Goal: Task Accomplishment & Management: Manage account settings

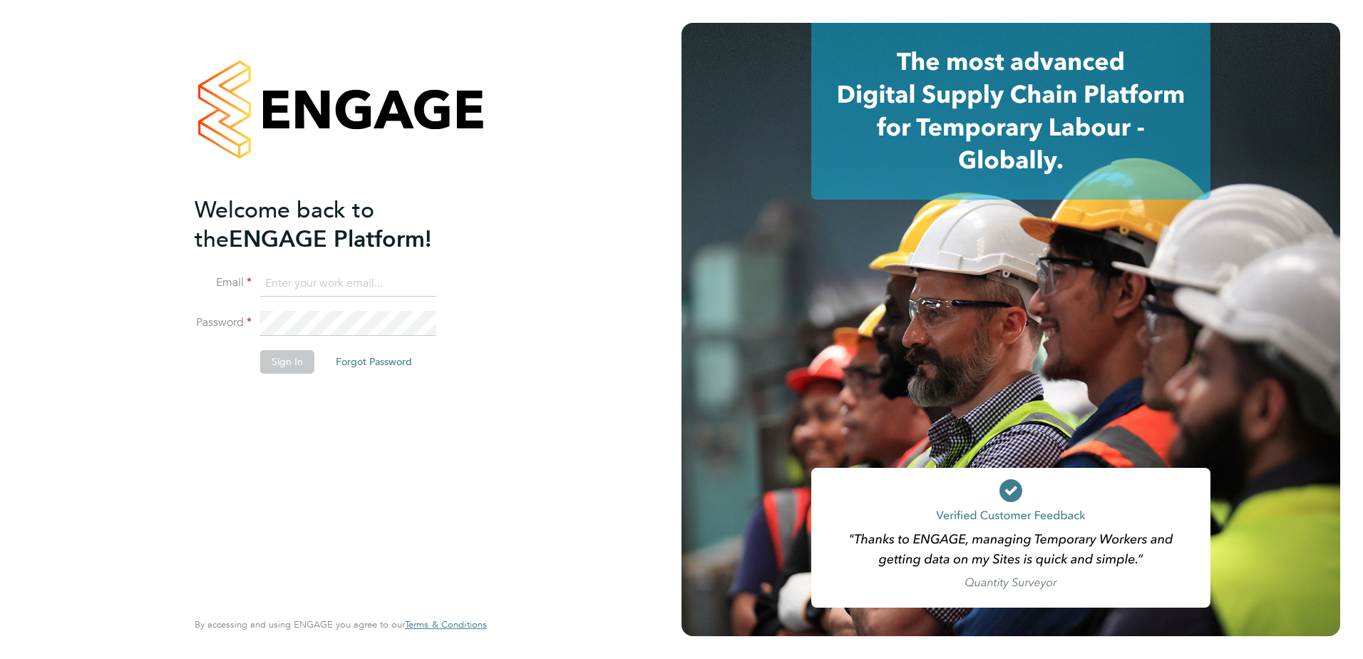
type input "angela.williams@apleona.com"
click at [277, 367] on button "Sign In" at bounding box center [287, 361] width 54 height 23
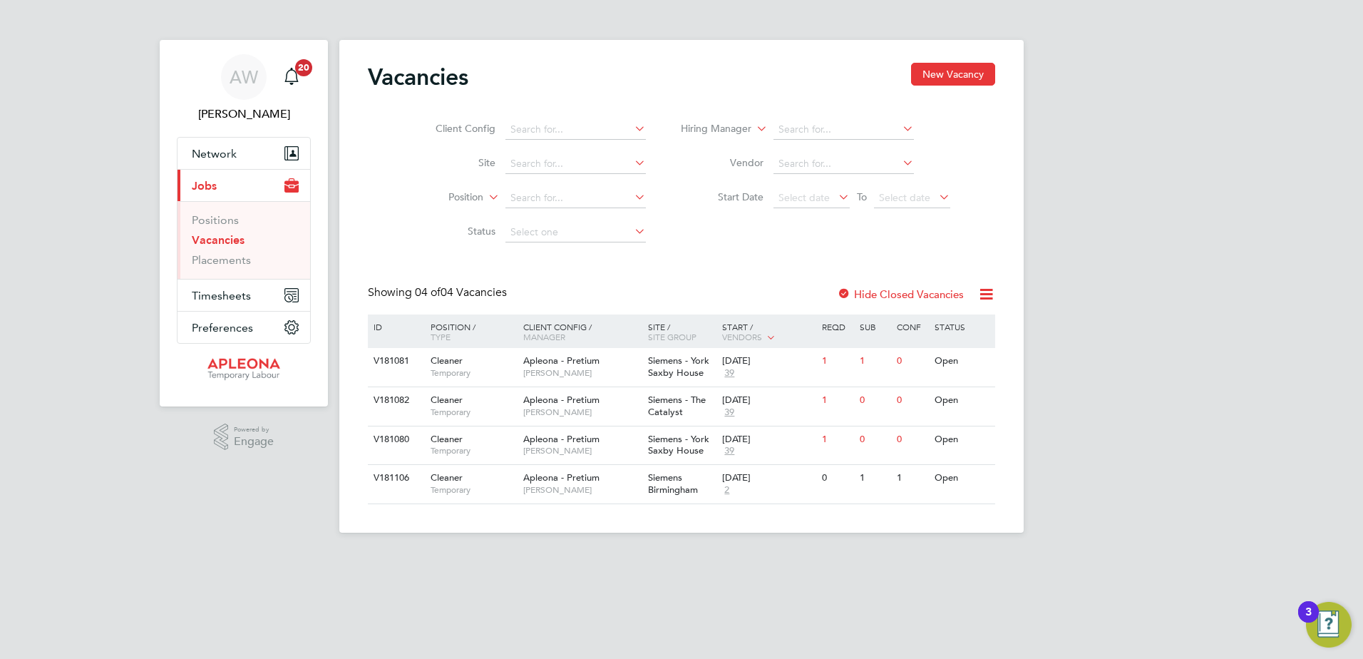
click at [869, 294] on label "Hide Closed Vacancies" at bounding box center [900, 294] width 127 height 14
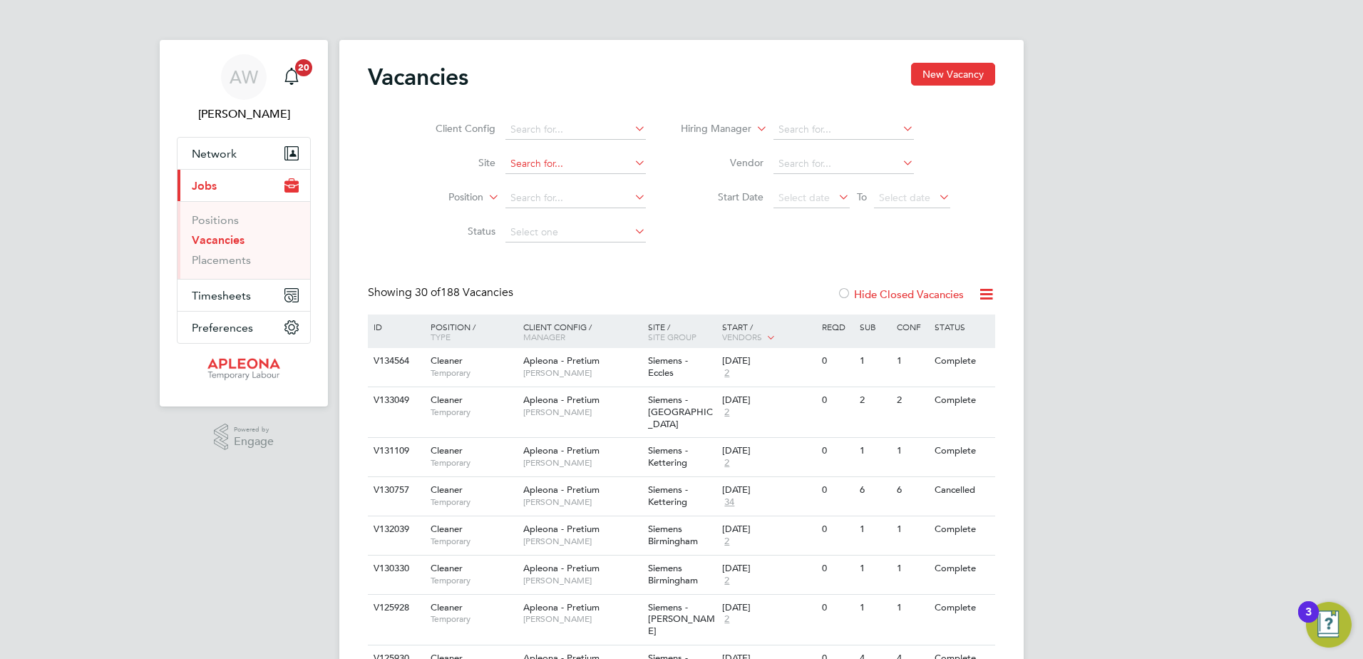
click at [513, 161] on input at bounding box center [576, 164] width 140 height 20
click at [558, 178] on b "A" at bounding box center [554, 184] width 7 height 12
type input "Siemens - [PERSON_NAME]"
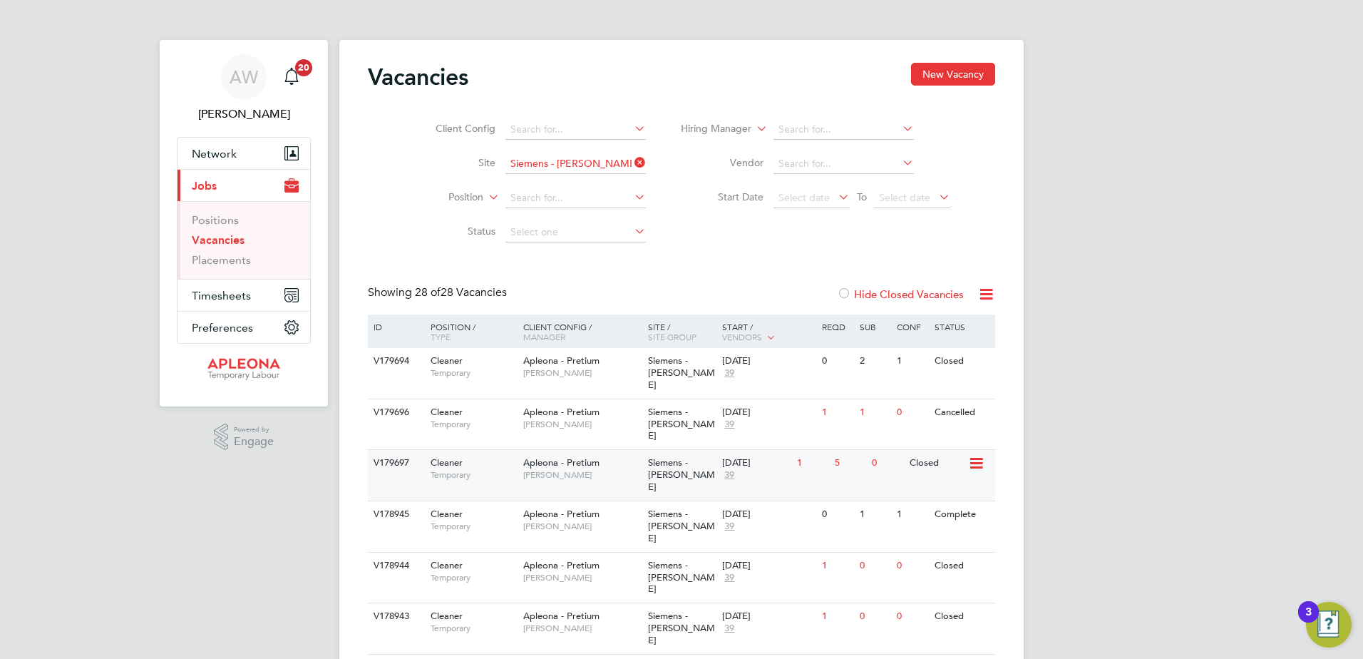
click at [636, 450] on div "Apleona - Pretium Simon Ward" at bounding box center [582, 468] width 125 height 37
click at [660, 362] on span "Siemens - [PERSON_NAME]" at bounding box center [681, 372] width 67 height 36
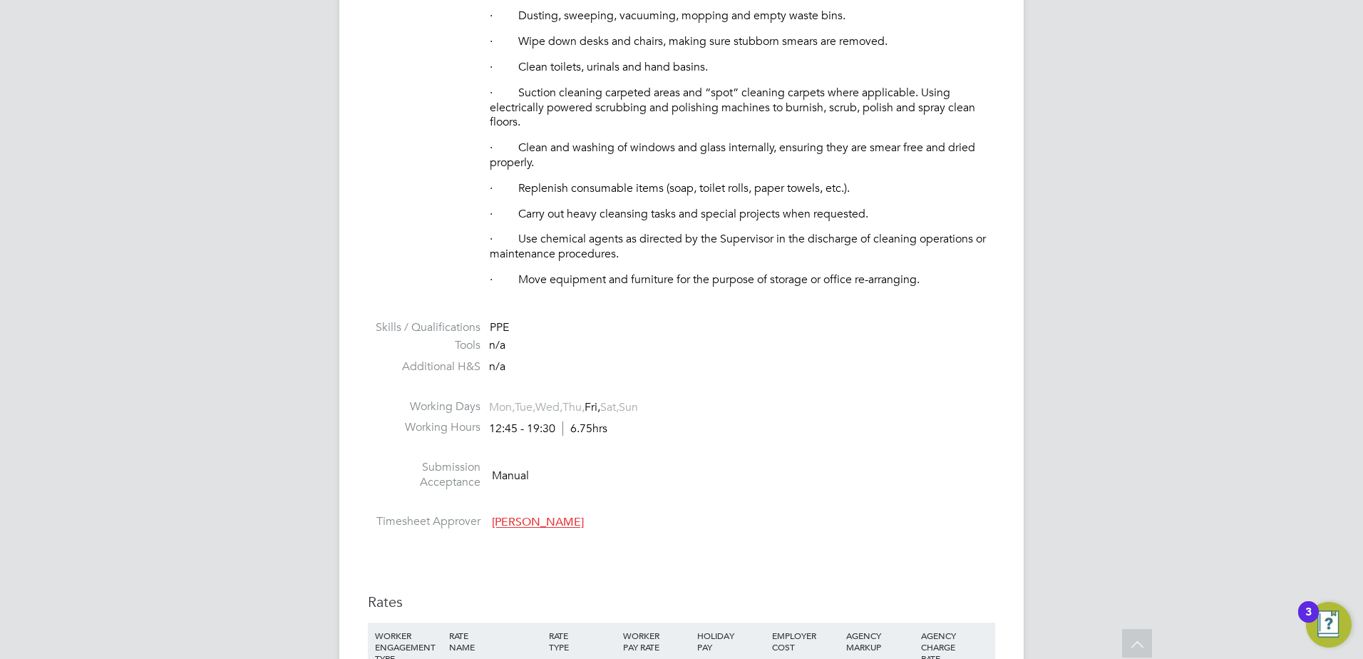
scroll to position [784, 0]
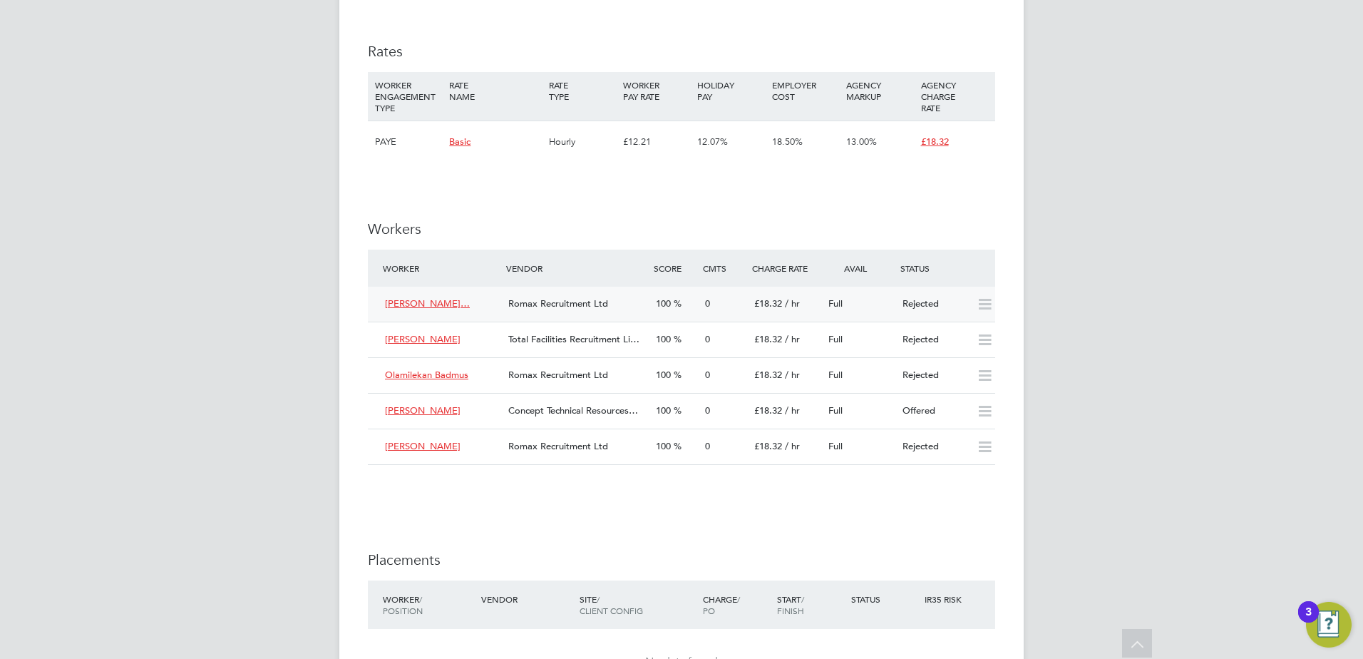
click at [437, 302] on span "[PERSON_NAME]…" at bounding box center [427, 303] width 85 height 12
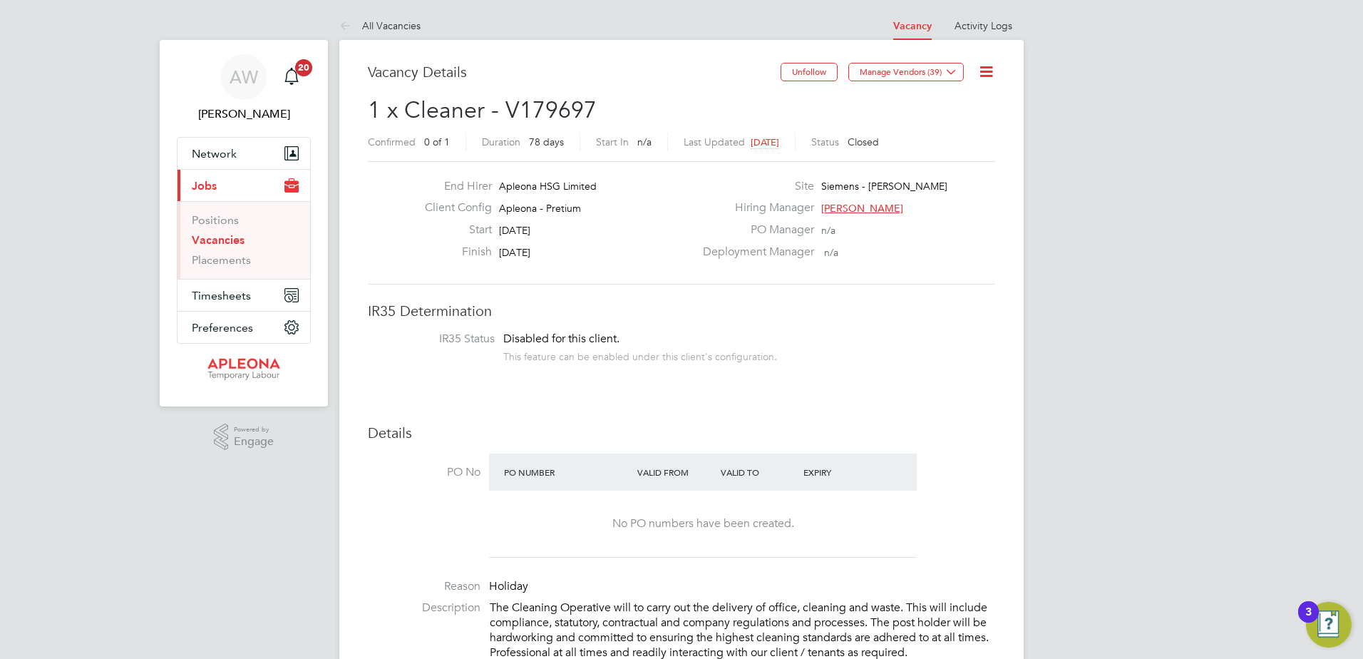
click at [983, 71] on icon at bounding box center [987, 72] width 18 height 18
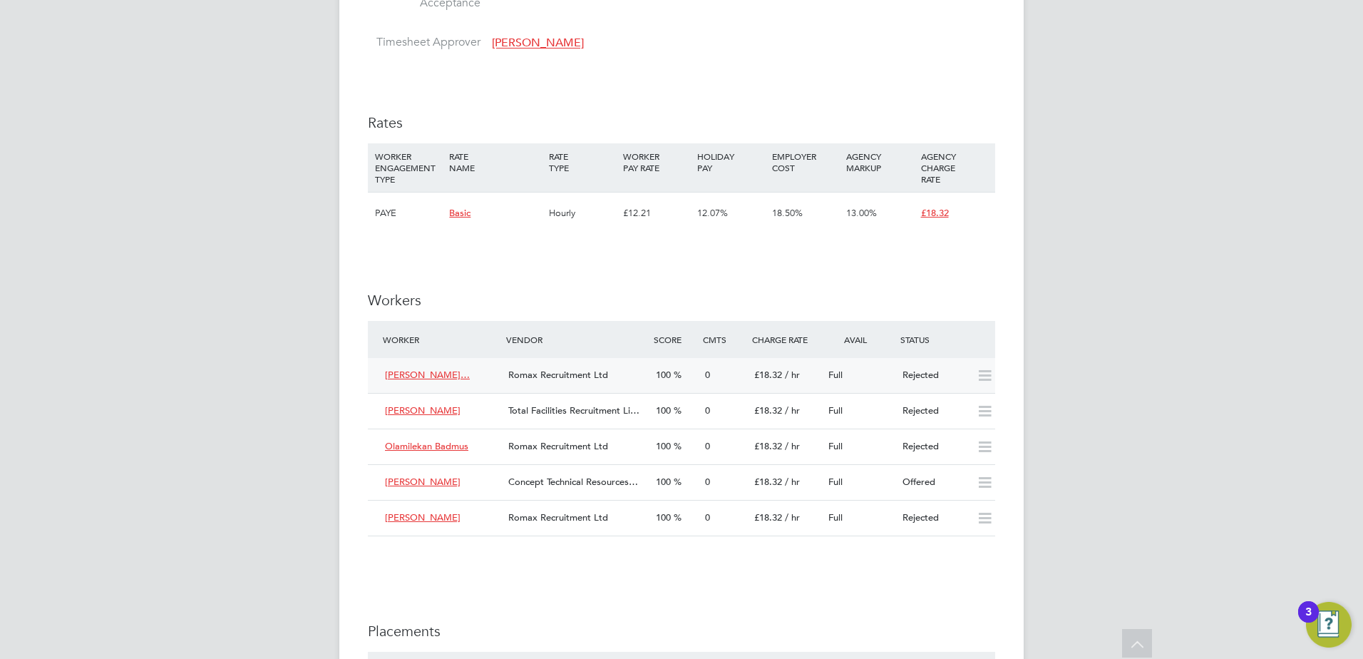
click at [443, 373] on span "[PERSON_NAME]…" at bounding box center [427, 375] width 85 height 12
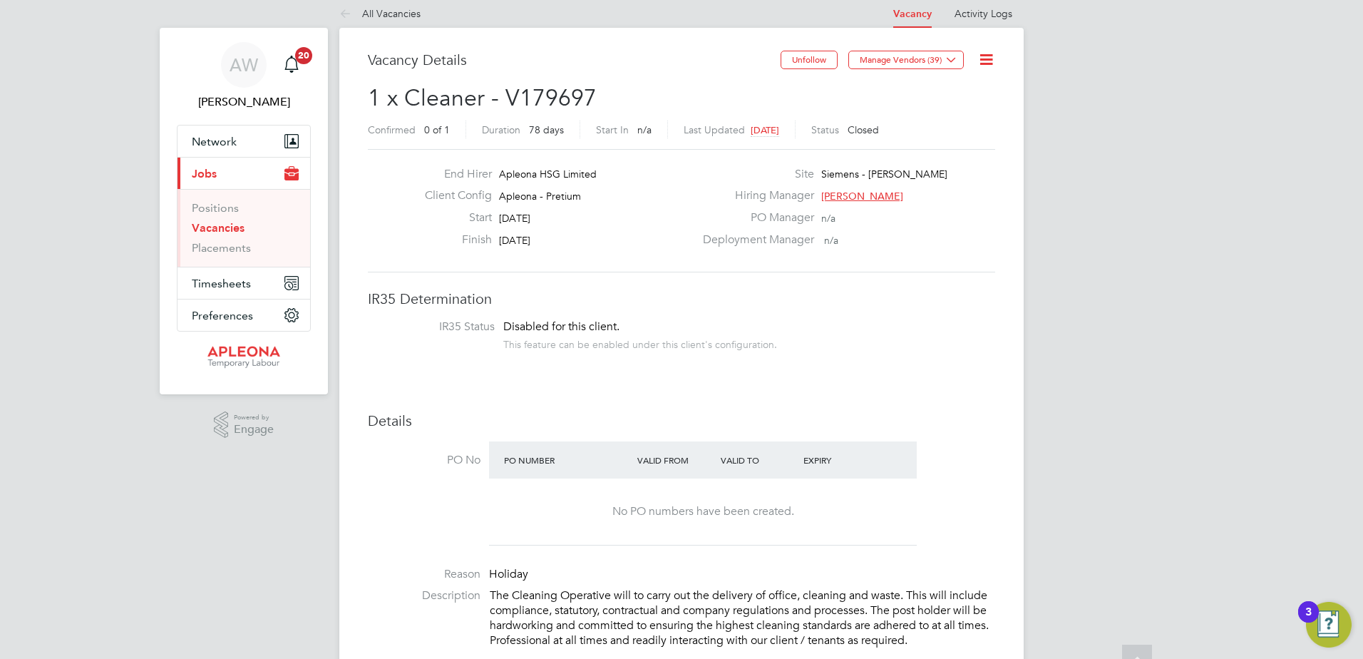
scroll to position [0, 0]
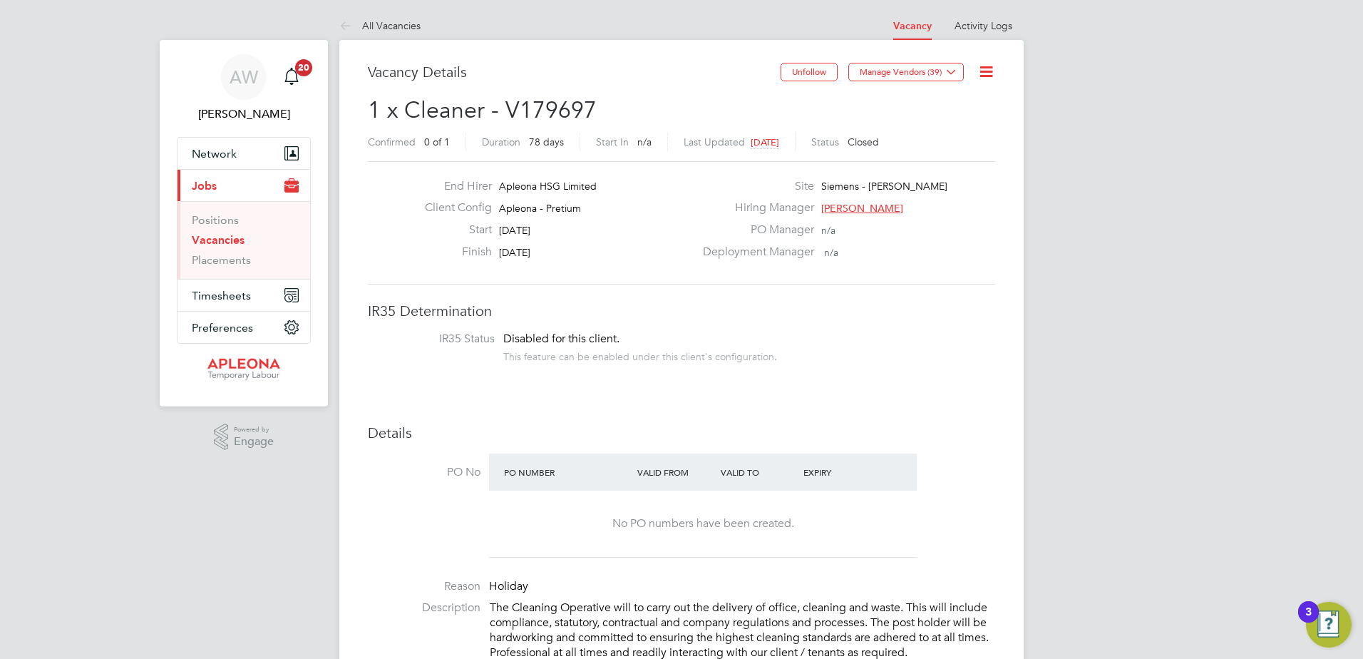
click at [988, 68] on icon at bounding box center [987, 72] width 18 height 18
click at [938, 126] on li "Update Status" at bounding box center [952, 126] width 83 height 20
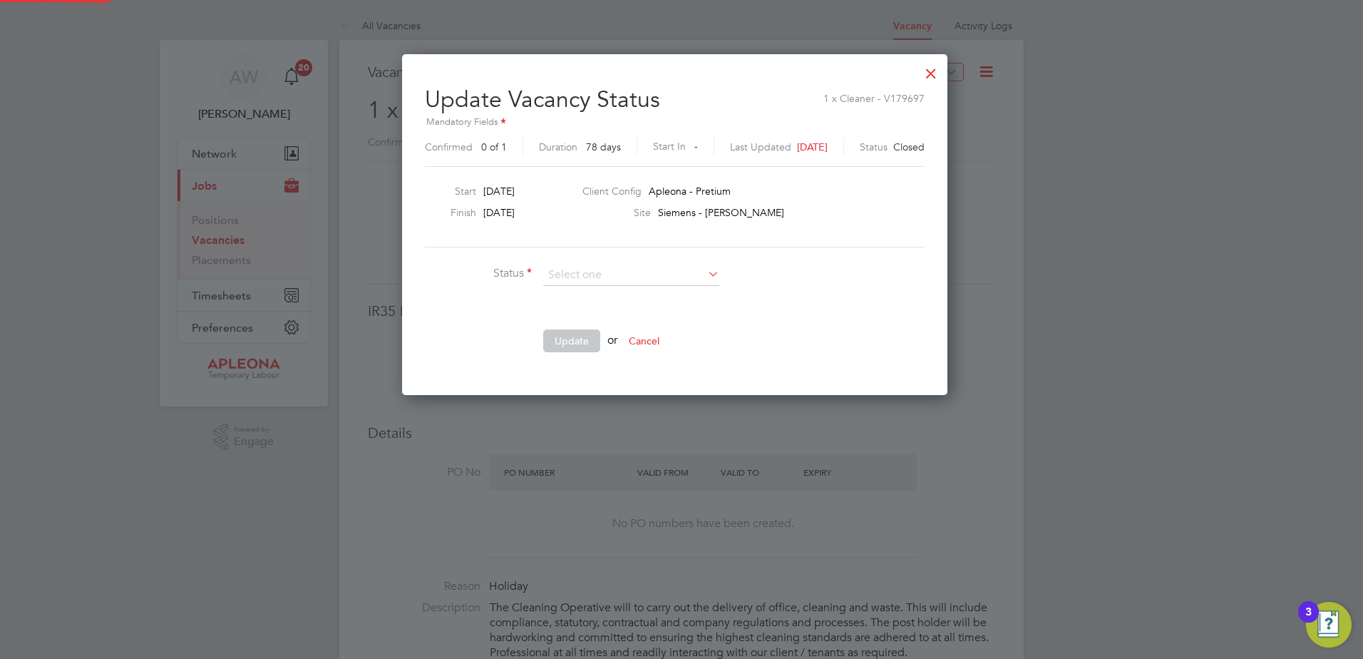
scroll to position [340, 560]
click at [944, 71] on div at bounding box center [931, 70] width 26 height 26
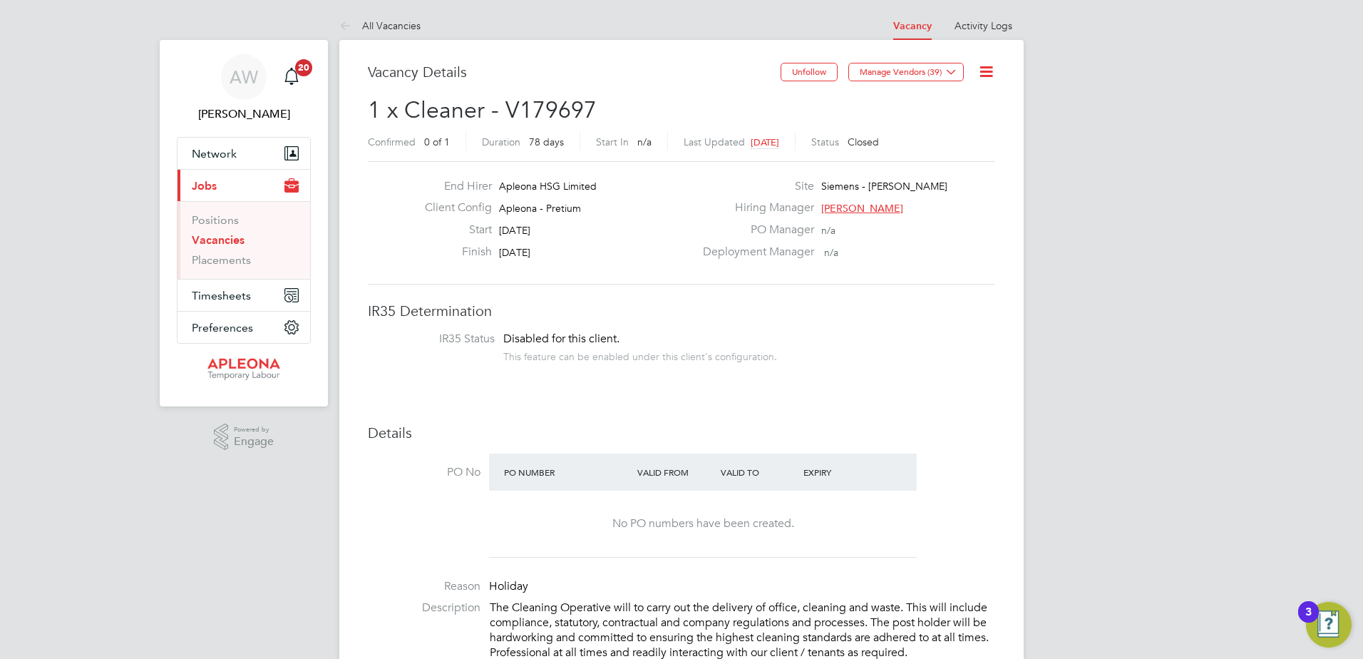
click at [992, 70] on icon at bounding box center [987, 72] width 18 height 18
click at [968, 121] on li "Update Status" at bounding box center [952, 126] width 83 height 20
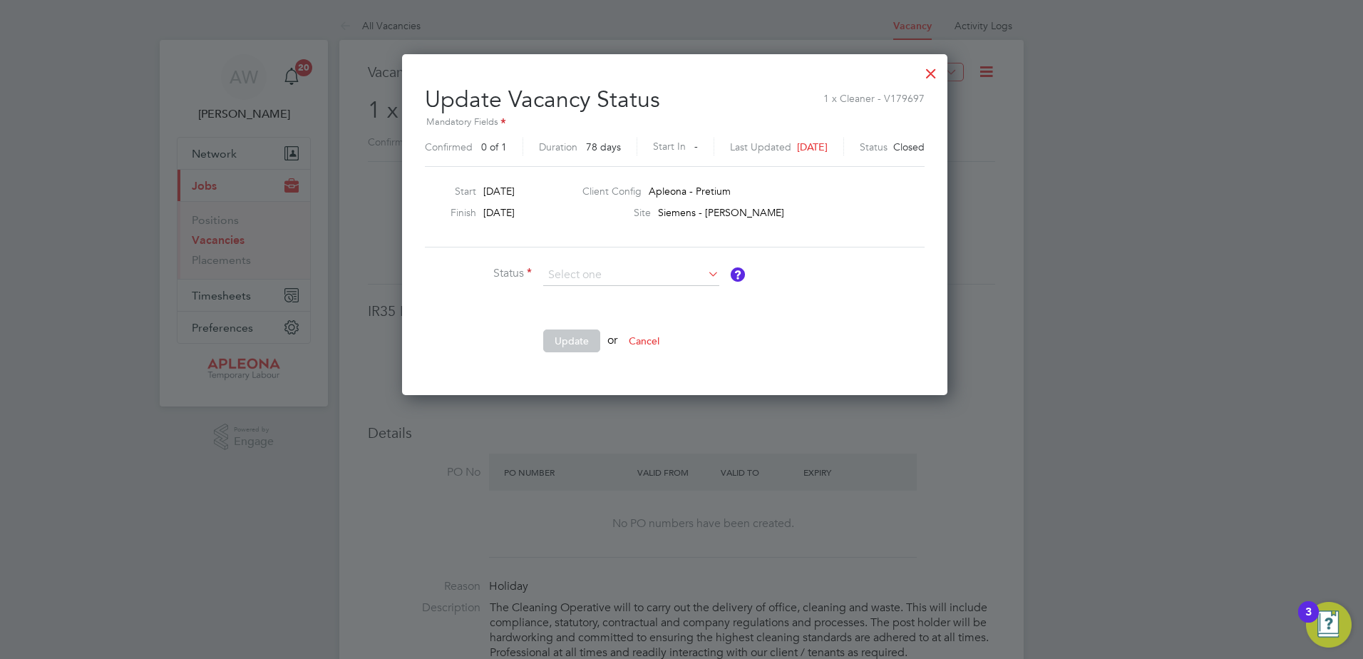
click at [705, 272] on icon at bounding box center [705, 274] width 0 height 20
click at [594, 265] on input at bounding box center [631, 275] width 176 height 21
click at [583, 270] on input at bounding box center [631, 275] width 176 height 21
click at [580, 272] on input at bounding box center [631, 275] width 176 height 21
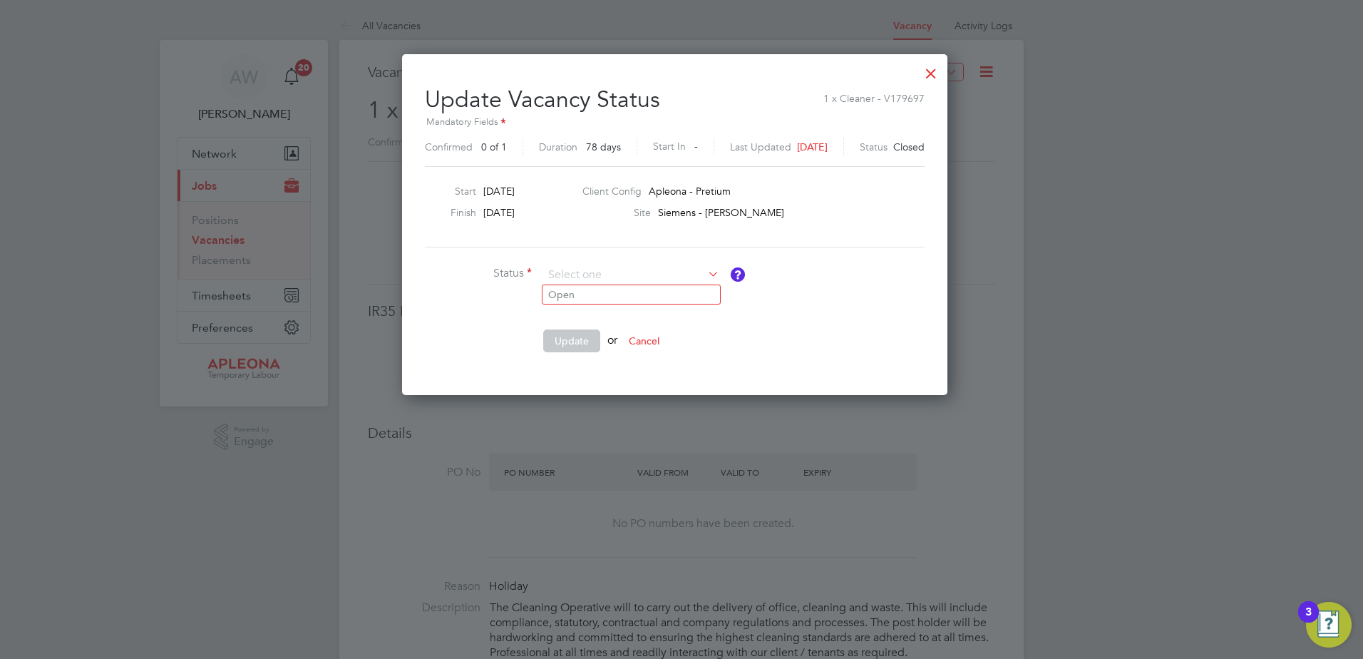
click at [943, 70] on div at bounding box center [931, 70] width 26 height 26
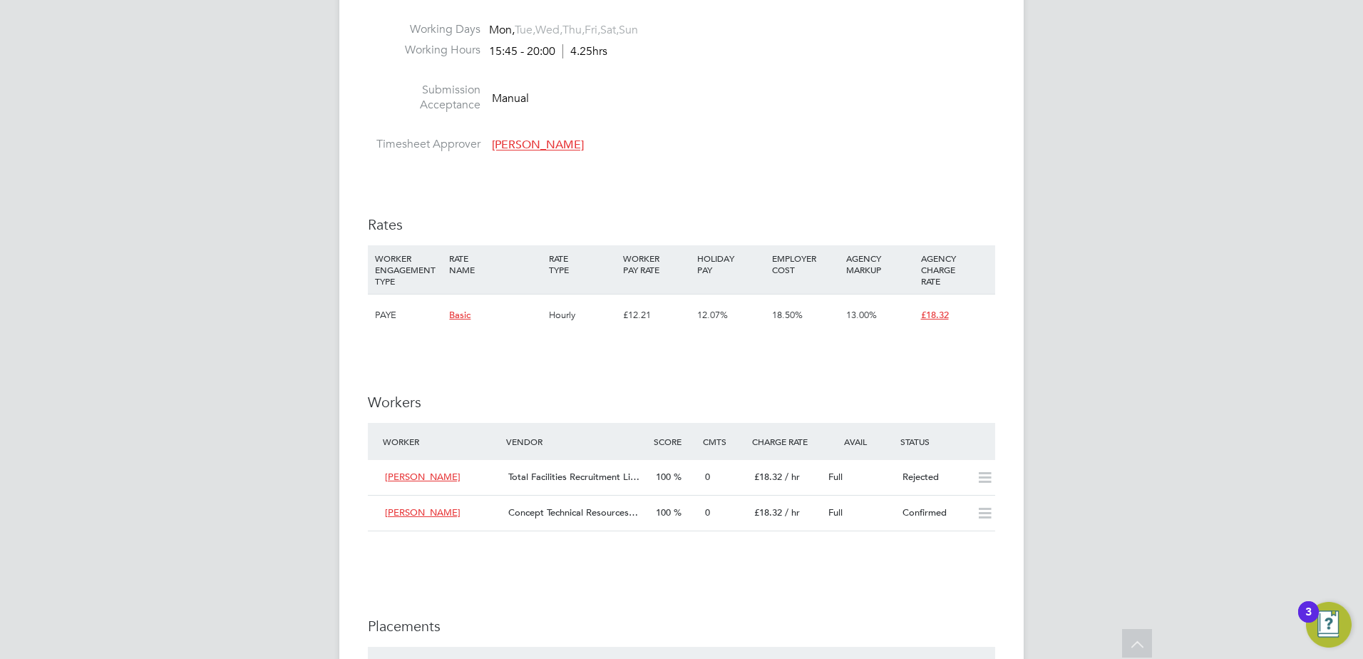
scroll to position [1070, 0]
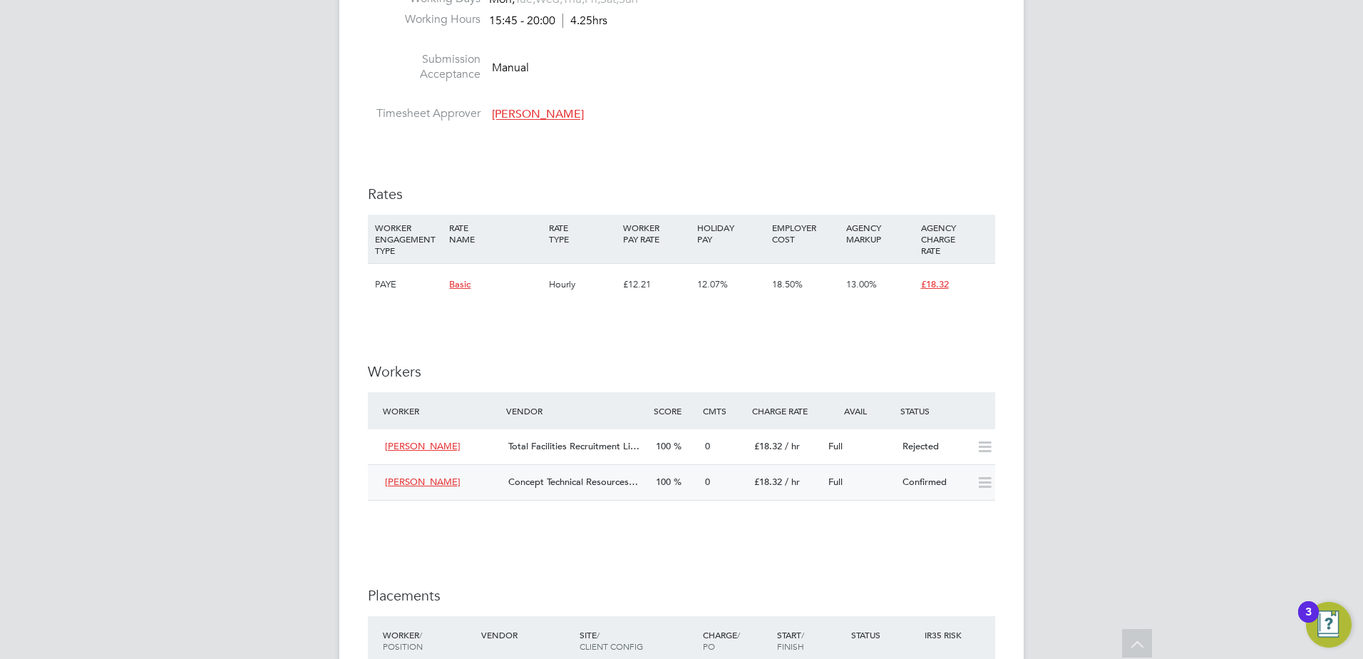
click at [432, 483] on span "[PERSON_NAME]" at bounding box center [423, 482] width 76 height 12
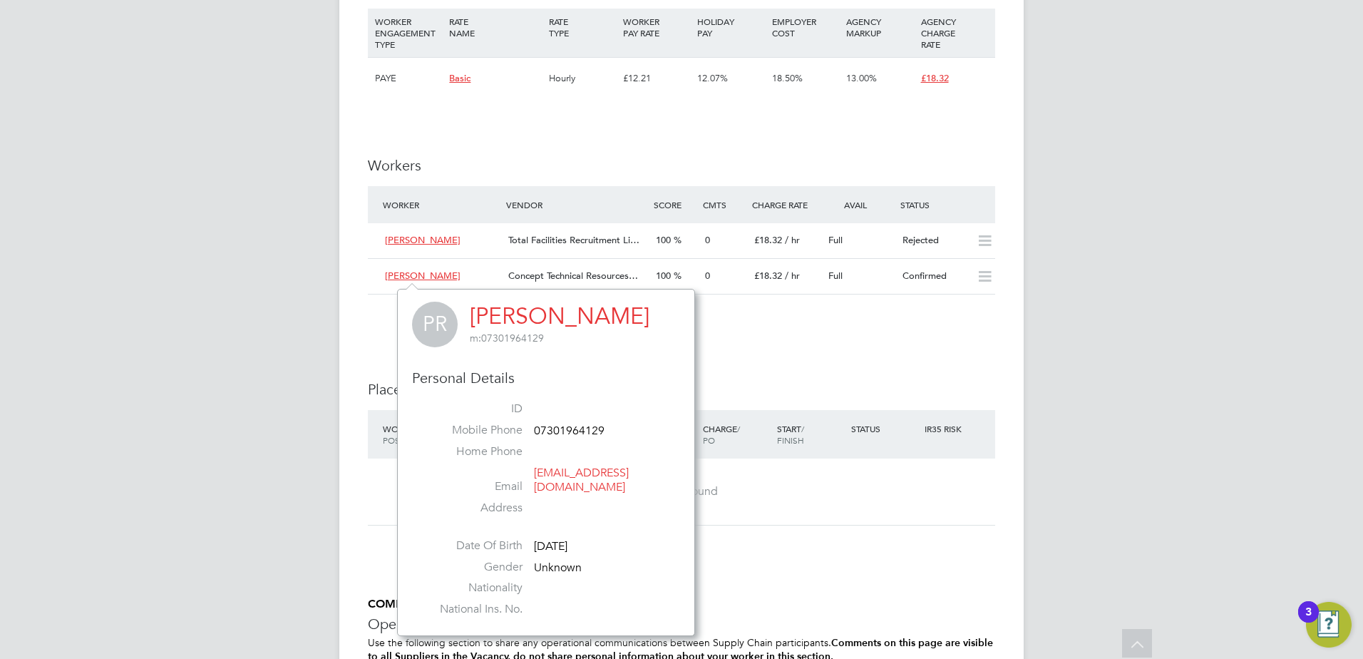
scroll to position [1284, 0]
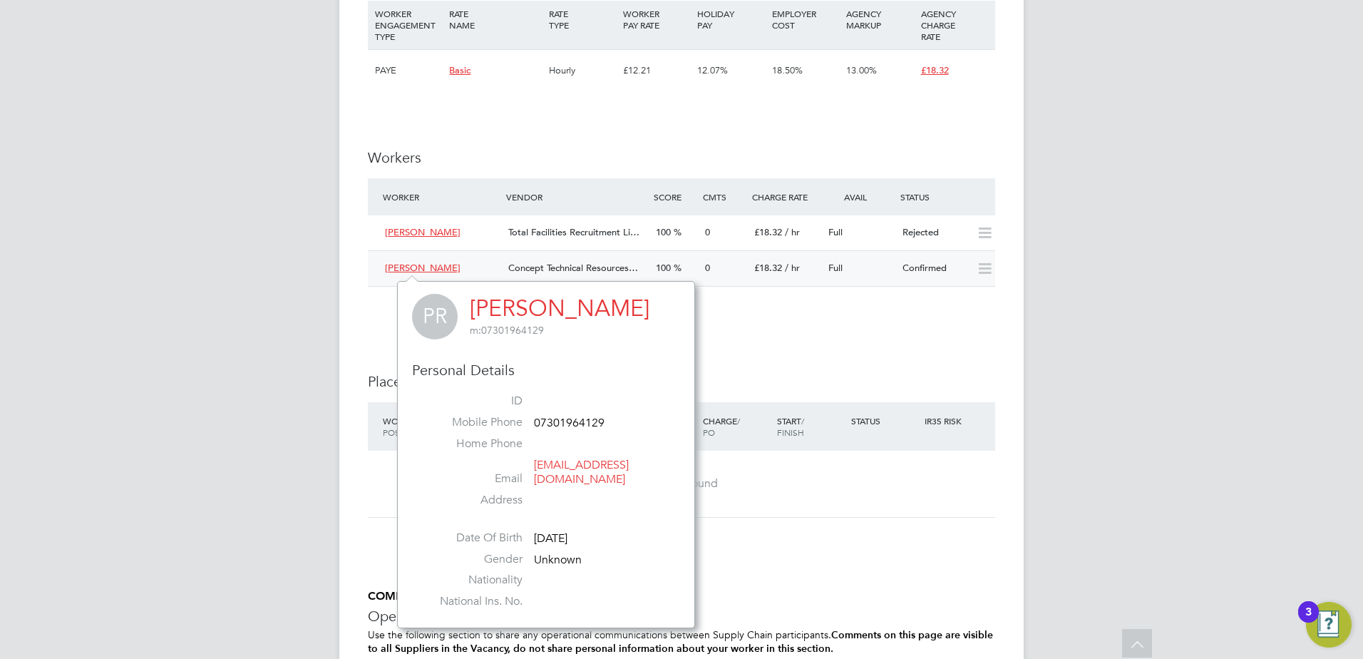
click at [613, 267] on span "Concept Technical Resources…" at bounding box center [573, 268] width 130 height 12
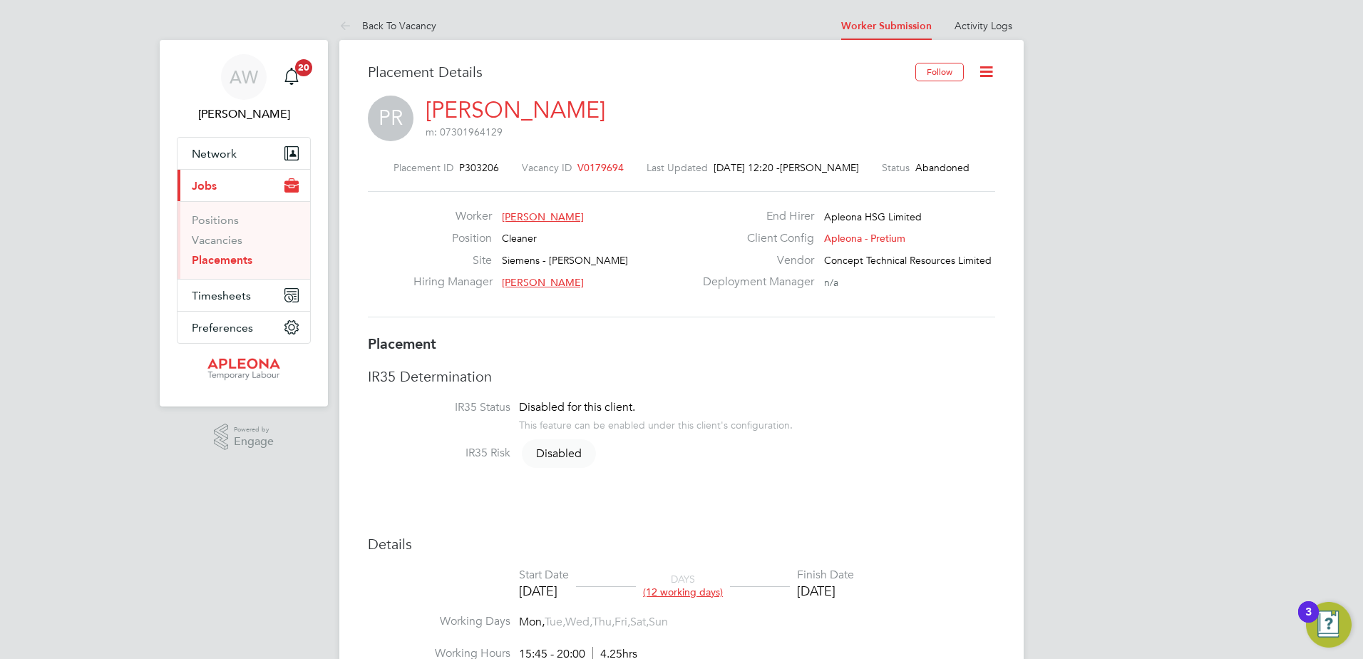
click at [985, 73] on icon at bounding box center [987, 72] width 18 height 18
click at [931, 353] on h3 "Placement" at bounding box center [681, 343] width 627 height 19
